Goal: Information Seeking & Learning: Stay updated

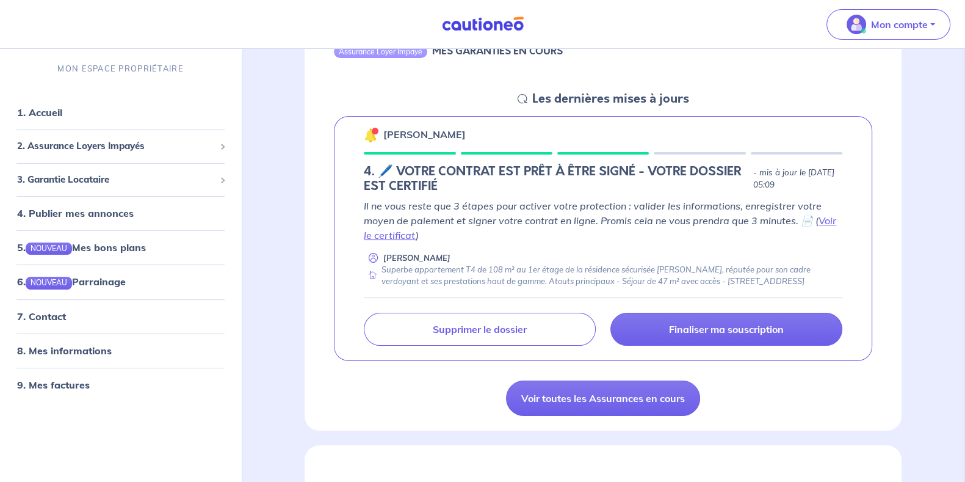
scroll to position [152, 0]
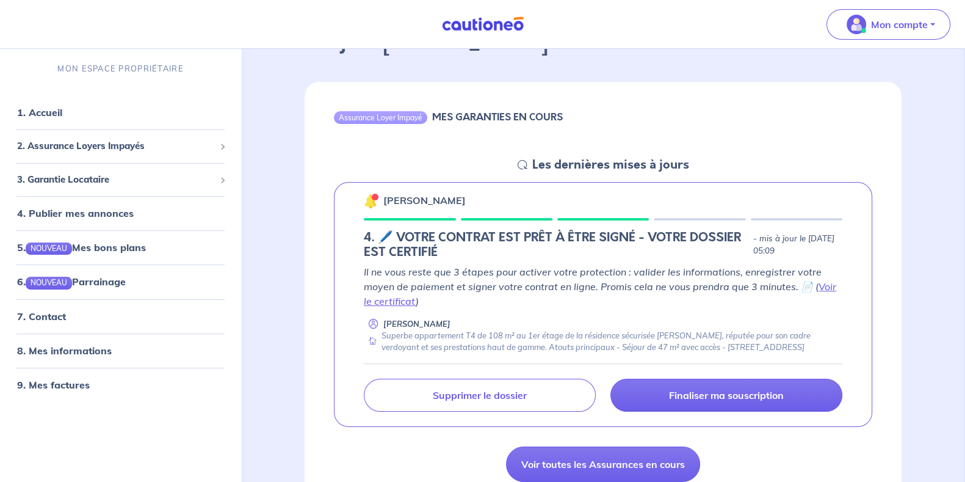
scroll to position [98, 0]
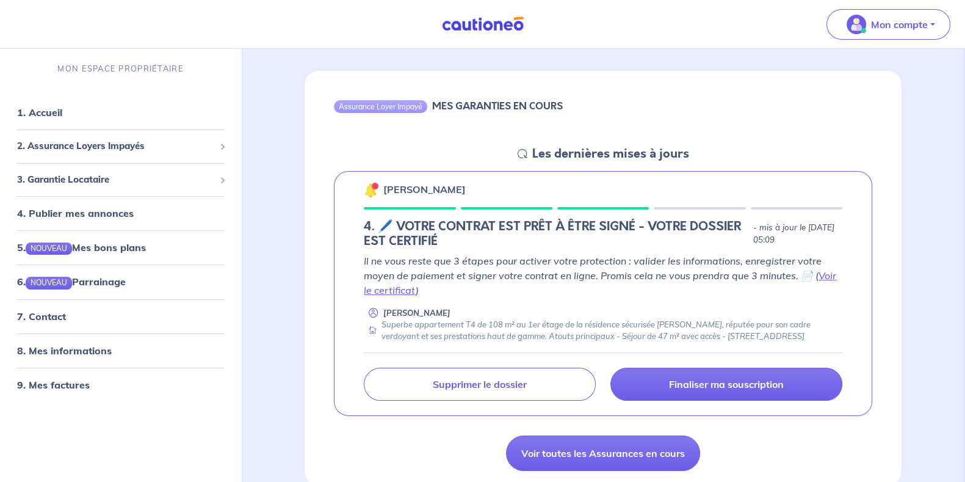
click at [614, 151] on h5 "Les dernières mises à jours" at bounding box center [610, 154] width 157 height 15
click at [601, 151] on h5 "Les dernières mises à jours" at bounding box center [610, 154] width 157 height 15
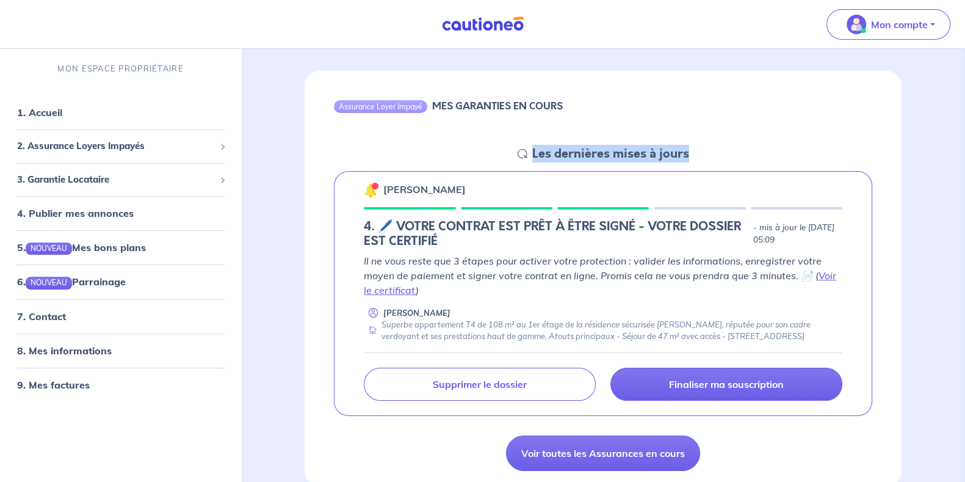
click at [601, 151] on h5 "Les dernières mises à jours" at bounding box center [610, 154] width 157 height 15
click at [607, 147] on h5 "Les dernières mises à jours" at bounding box center [610, 154] width 157 height 15
click at [525, 153] on icon at bounding box center [523, 154] width 10 height 10
